Goal: Check status: Check status

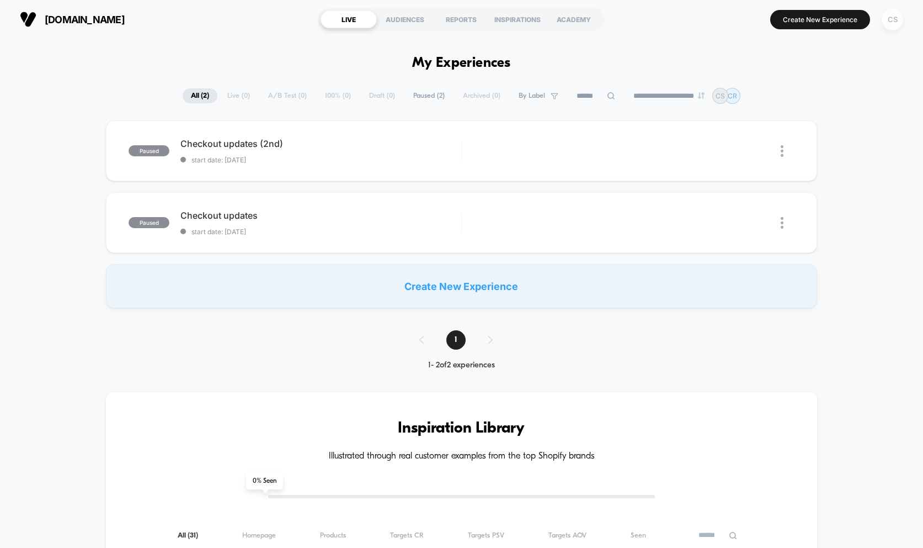
click at [894, 19] on div "CS" at bounding box center [893, 20] width 22 height 22
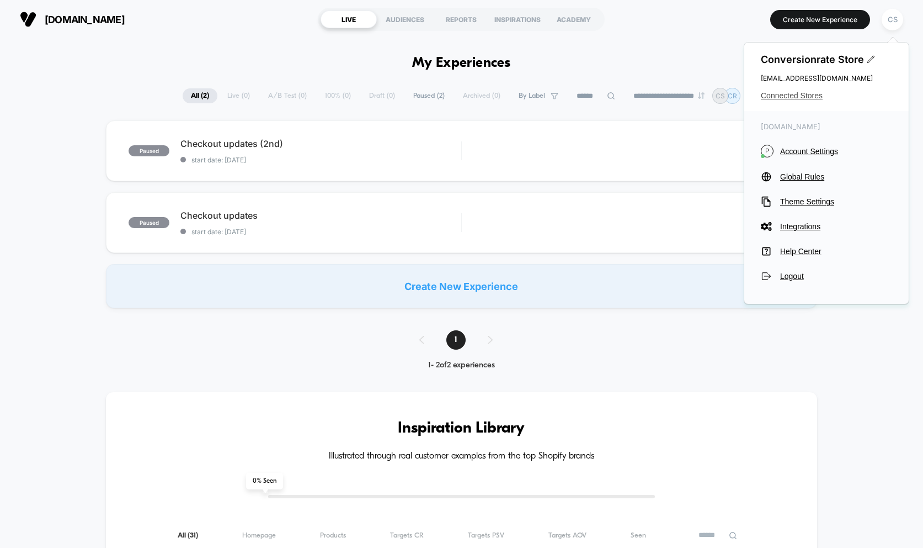
click at [789, 94] on span "Connected Stores" at bounding box center [826, 95] width 131 height 9
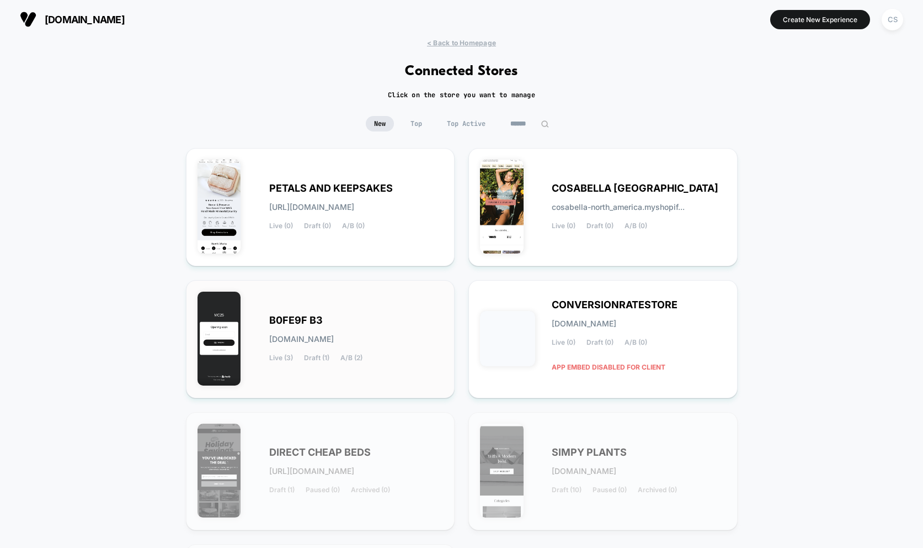
click at [322, 355] on span "Draft (1)" at bounding box center [316, 358] width 25 height 8
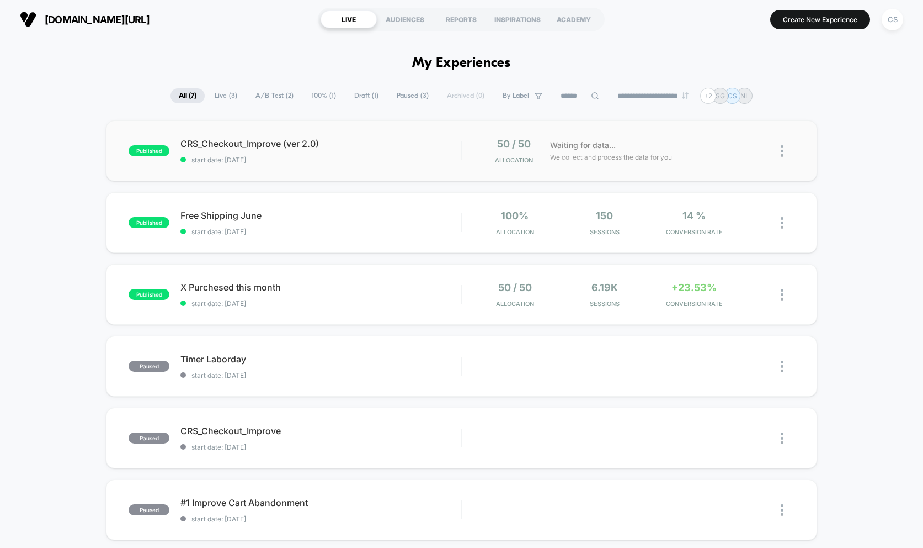
click at [275, 167] on div "published CRS_Checkout_Improve (ver 2.0) start date: [DATE] 50 / 50 Allocation …" at bounding box center [461, 150] width 711 height 61
